Goal: Task Accomplishment & Management: Use online tool/utility

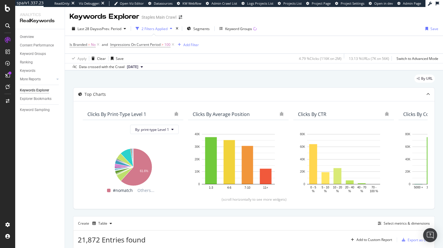
scroll to position [91, 0]
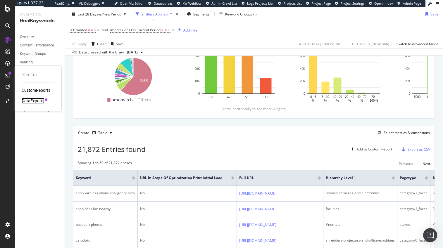
click at [33, 101] on div "DataExports" at bounding box center [33, 101] width 23 height 6
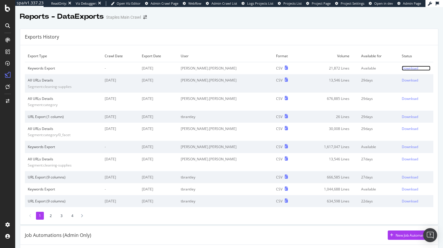
click at [405, 69] on div "Download" at bounding box center [409, 68] width 16 height 5
click at [404, 81] on div "Download" at bounding box center [409, 80] width 16 height 5
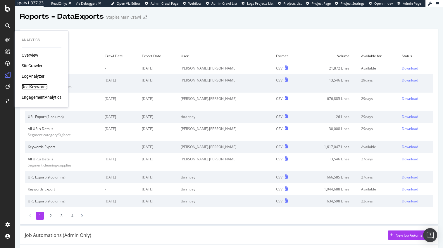
click at [35, 86] on div "RealKeywords" at bounding box center [35, 87] width 26 height 6
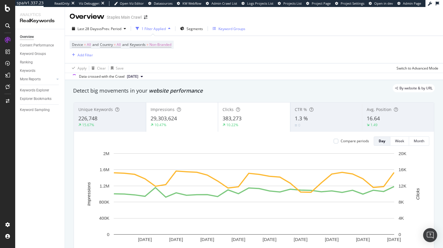
click at [221, 29] on div "Keyword Groups" at bounding box center [231, 28] width 27 height 5
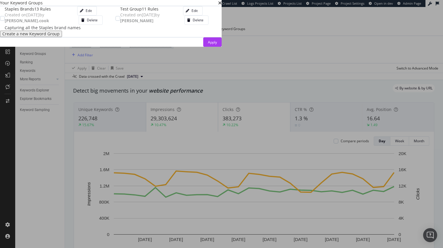
click at [60, 36] on div "Create a new Keyword Group" at bounding box center [30, 34] width 57 height 5
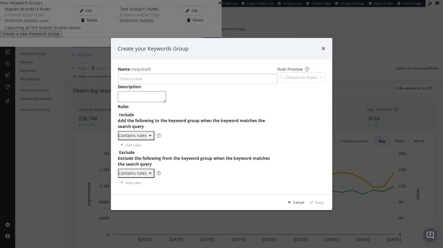
click at [118, 74] on input "modal" at bounding box center [198, 79] width 160 height 10
type input "Cleaning Supplies Head & Torso Group"
click at [118, 91] on textarea "modal" at bounding box center [142, 96] width 48 height 11
click at [149, 134] on icon "modal" at bounding box center [150, 136] width 2 height 4
click at [119, 150] on div "Contains rules 1 One Keyword per line: Keyword 1 Keyword 2 Keyword 3 XXXXXXXXXX…" at bounding box center [198, 140] width 160 height 19
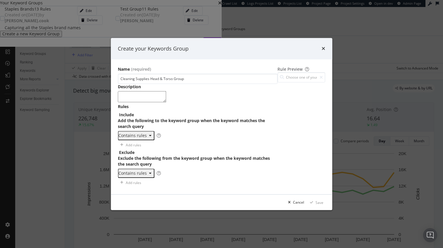
click at [133, 141] on div "One Keyword per line: Keyword 1 Keyword 2 Keyword 3" at bounding box center [151, 149] width 37 height 17
click at [149, 134] on icon "modal" at bounding box center [150, 136] width 2 height 4
click at [118, 150] on div "Contains rules 1 One Keyword per line: Keyword 1 Keyword 2 Keyword 3 XXXXXXXXXX…" at bounding box center [198, 140] width 160 height 19
